Goal: Task Accomplishment & Management: Use online tool/utility

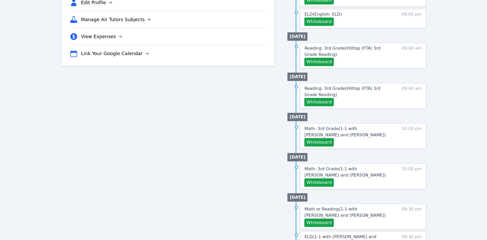
scroll to position [178, 0]
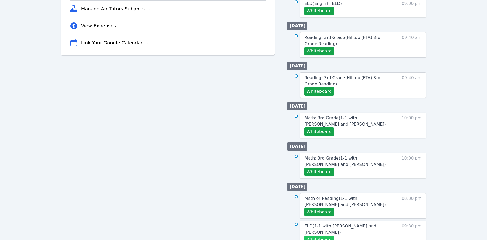
click at [327, 235] on button "Whiteboard" at bounding box center [318, 239] width 29 height 8
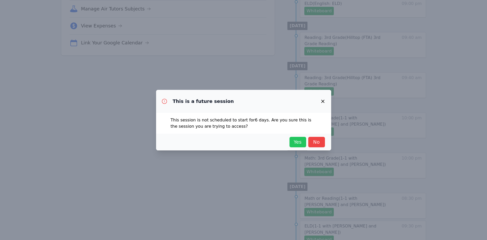
click at [295, 141] on span "Yes" at bounding box center [297, 141] width 11 height 7
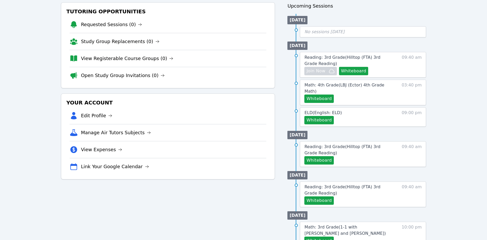
scroll to position [27, 0]
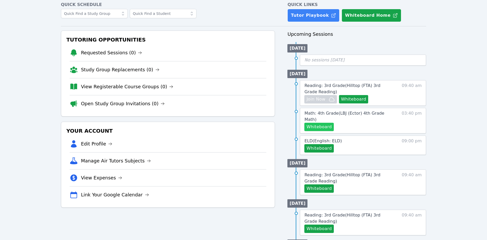
click at [328, 122] on button "Whiteboard" at bounding box center [318, 126] width 29 height 8
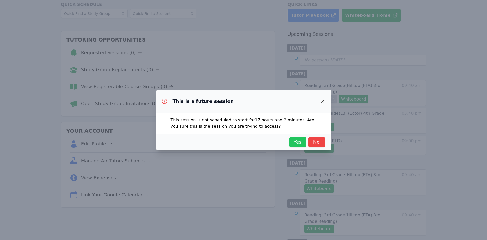
click at [301, 137] on button "Yes" at bounding box center [298, 142] width 17 height 10
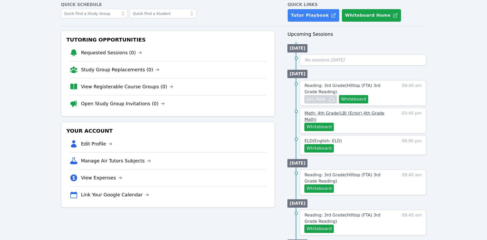
click at [345, 113] on span "Math: 4th Grade ( LBJ (Ector) 4th Grade Math )" at bounding box center [344, 116] width 80 height 11
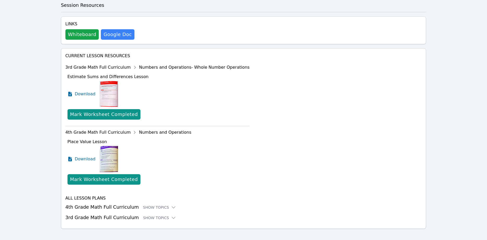
scroll to position [218, 0]
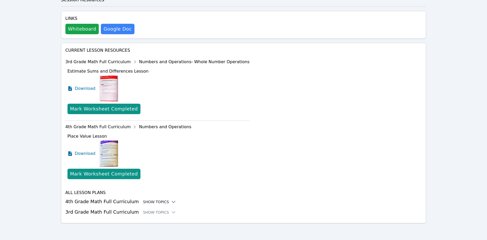
click at [156, 200] on div "Show Topics" at bounding box center [159, 201] width 33 height 5
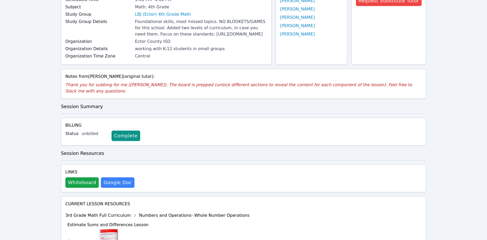
scroll to position [0, 0]
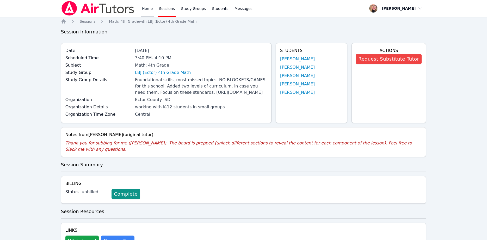
click at [145, 10] on link "Home" at bounding box center [147, 8] width 13 height 17
